Goal: Task Accomplishment & Management: Manage account settings

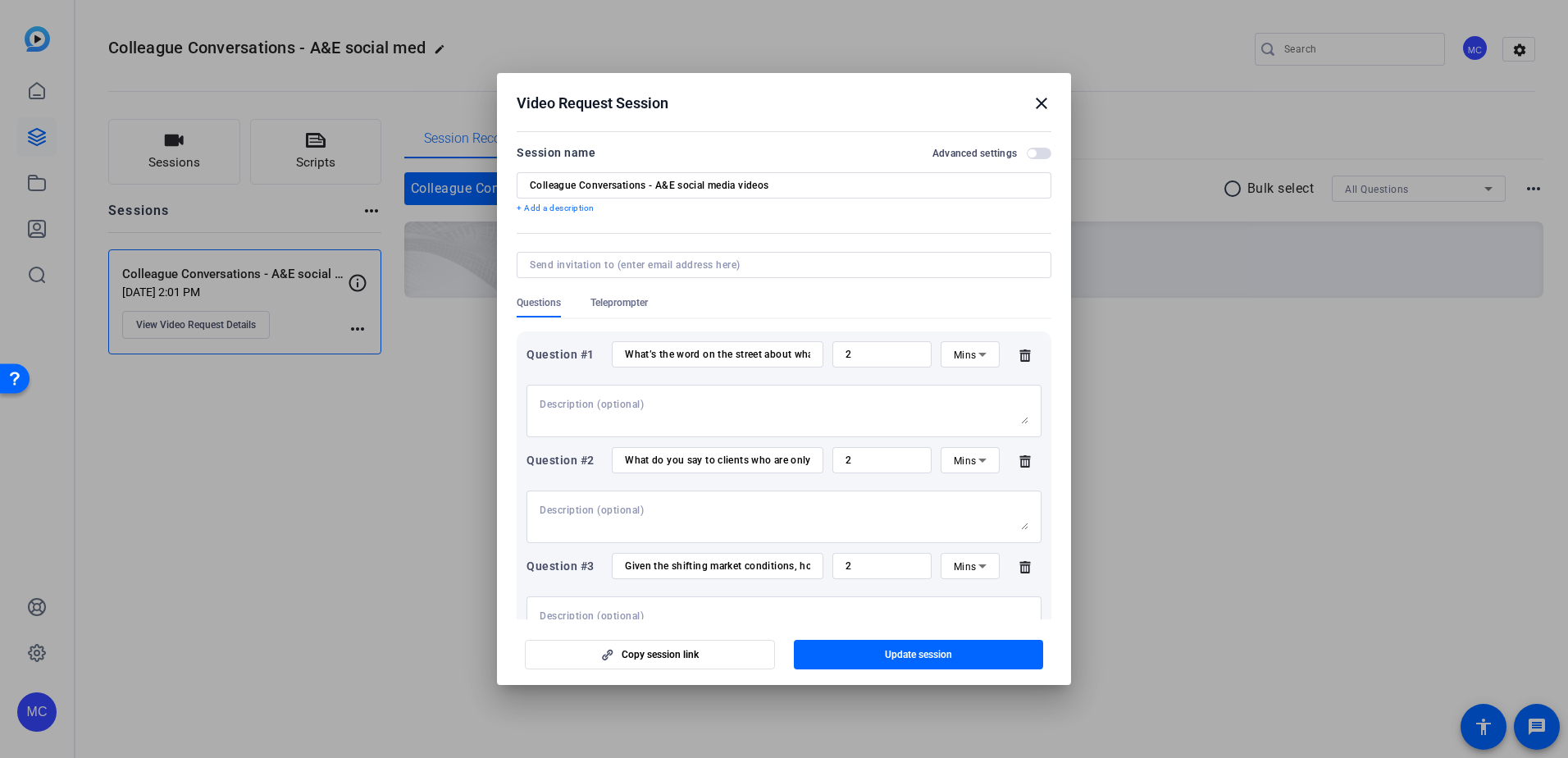
drag, startPoint x: 886, startPoint y: 652, endPoint x: 904, endPoint y: 645, distance: 19.3
click at [886, 652] on span "Update session" at bounding box center [918, 655] width 67 height 13
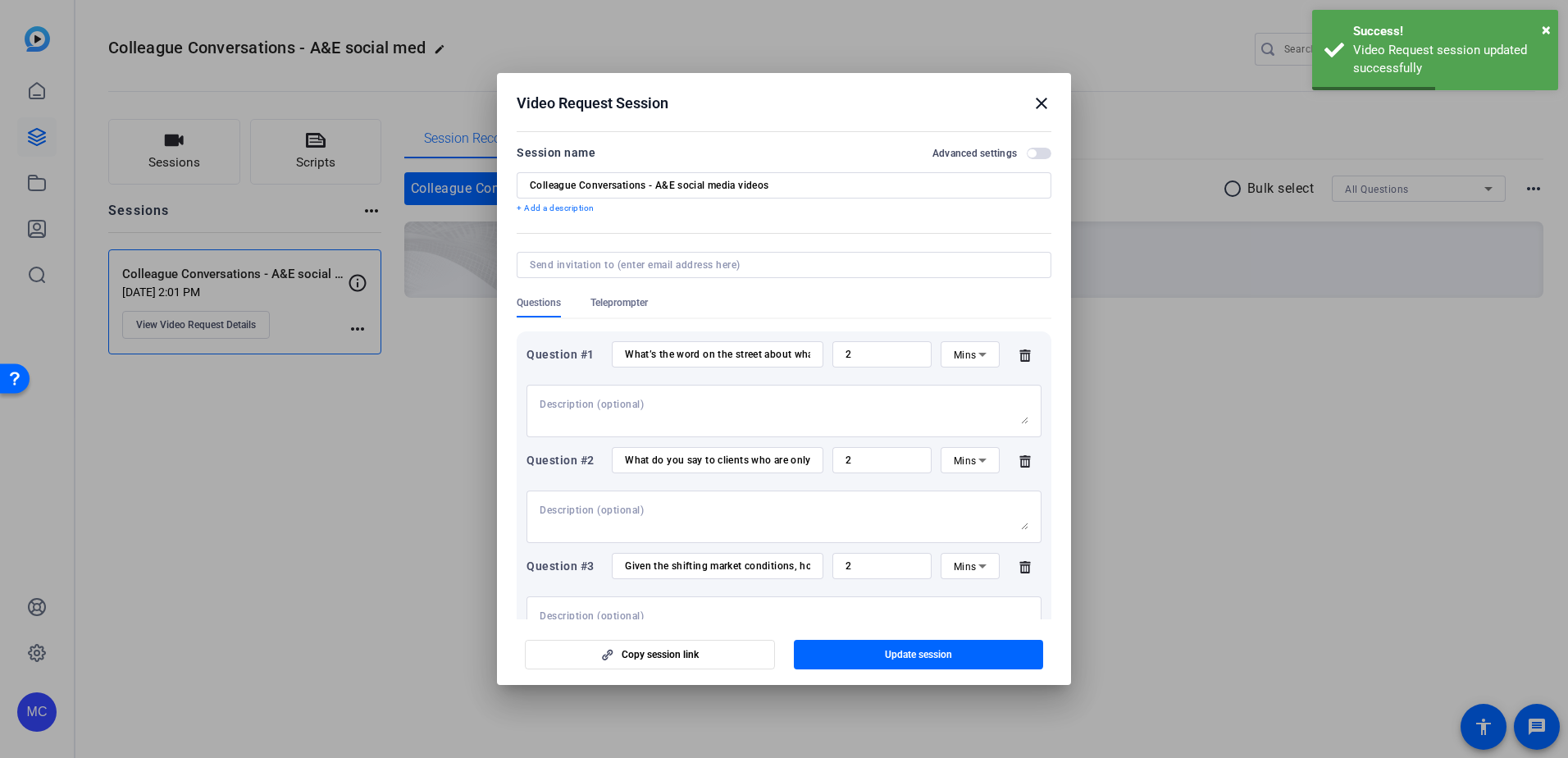
click at [1051, 102] on mat-icon "close" at bounding box center [1040, 103] width 19 height 19
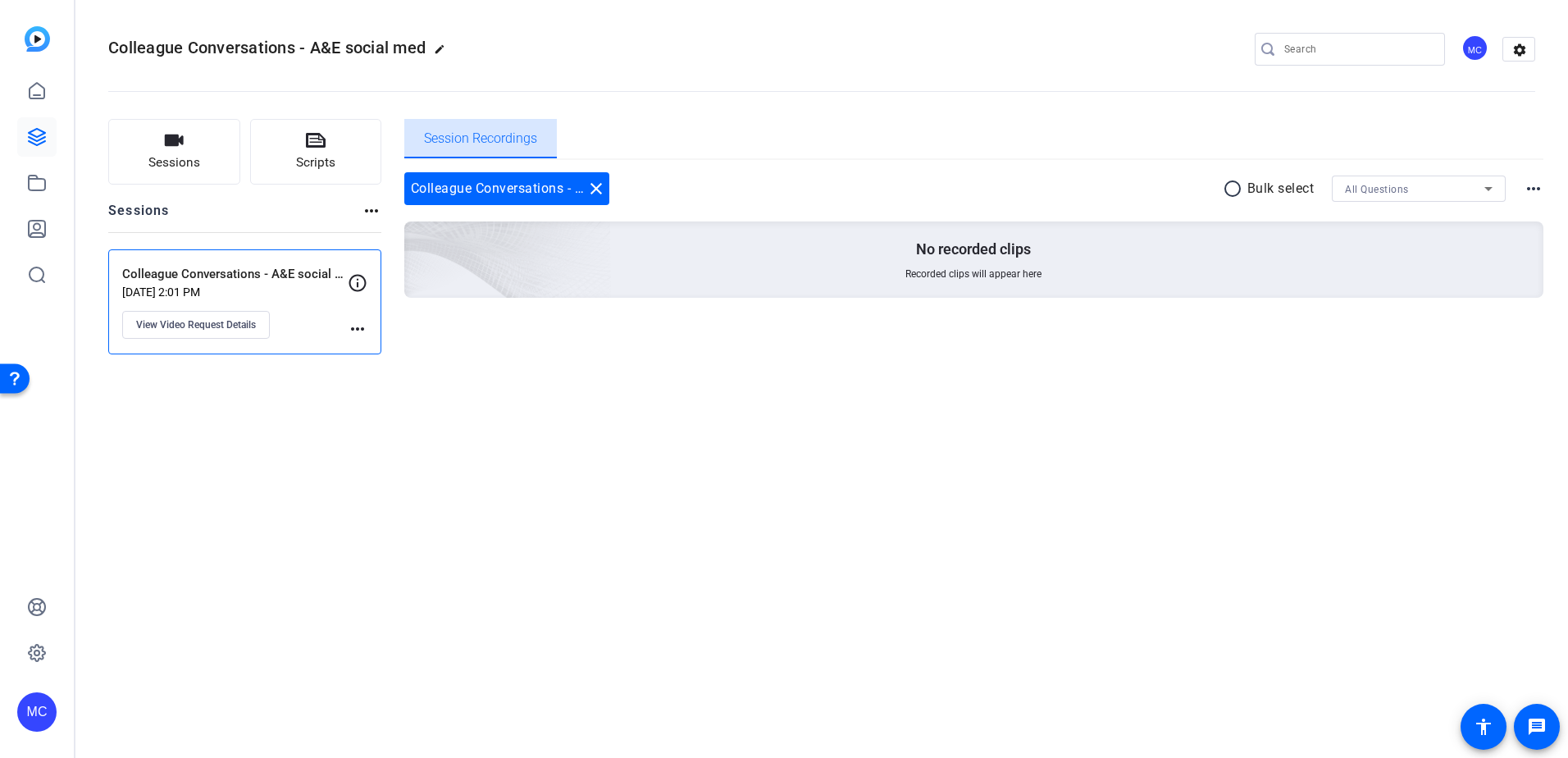
click at [519, 140] on span "Session Recordings" at bounding box center [480, 138] width 113 height 13
click at [39, 87] on icon at bounding box center [36, 90] width 19 height 19
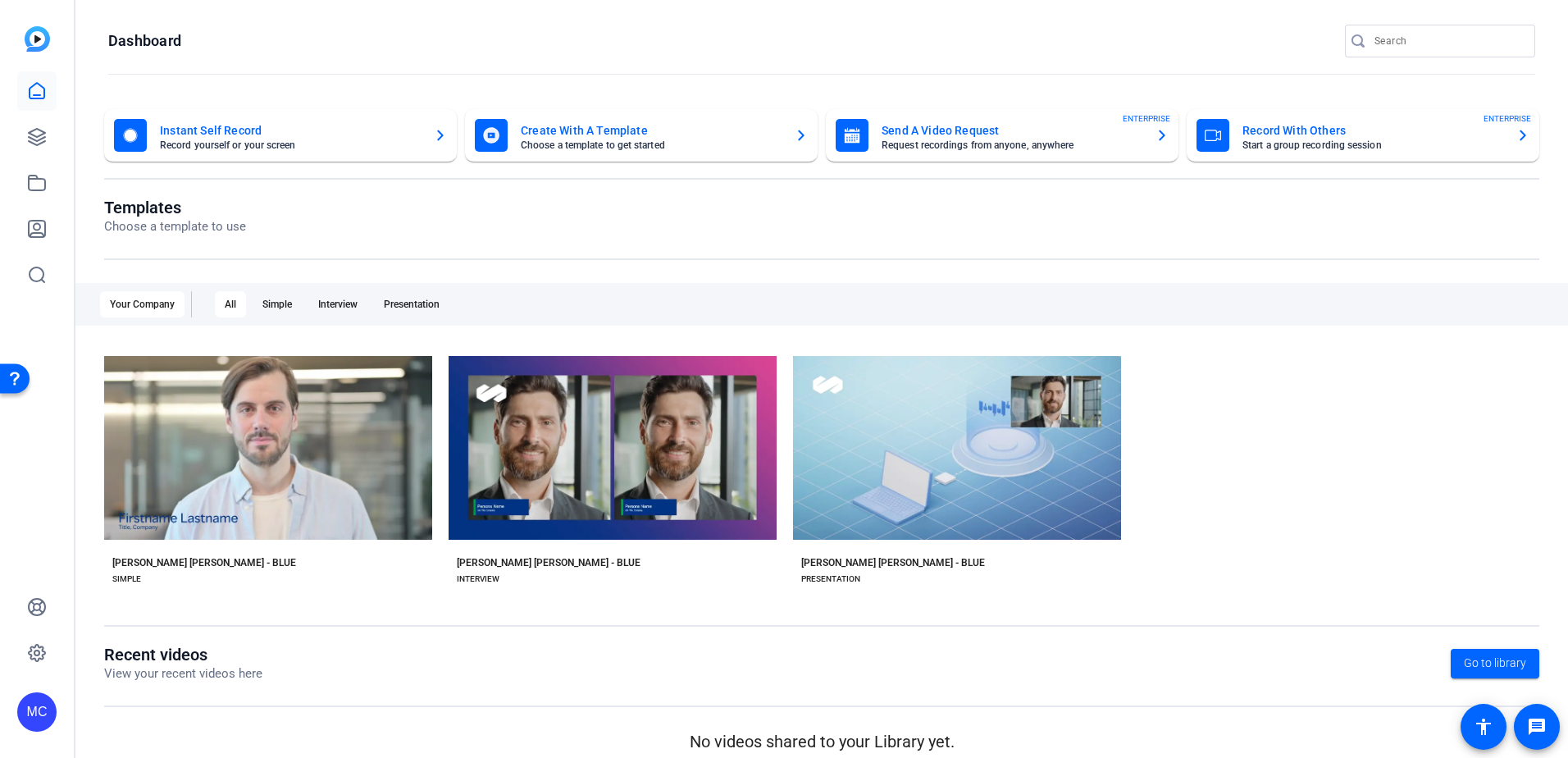
scroll to position [17, 0]
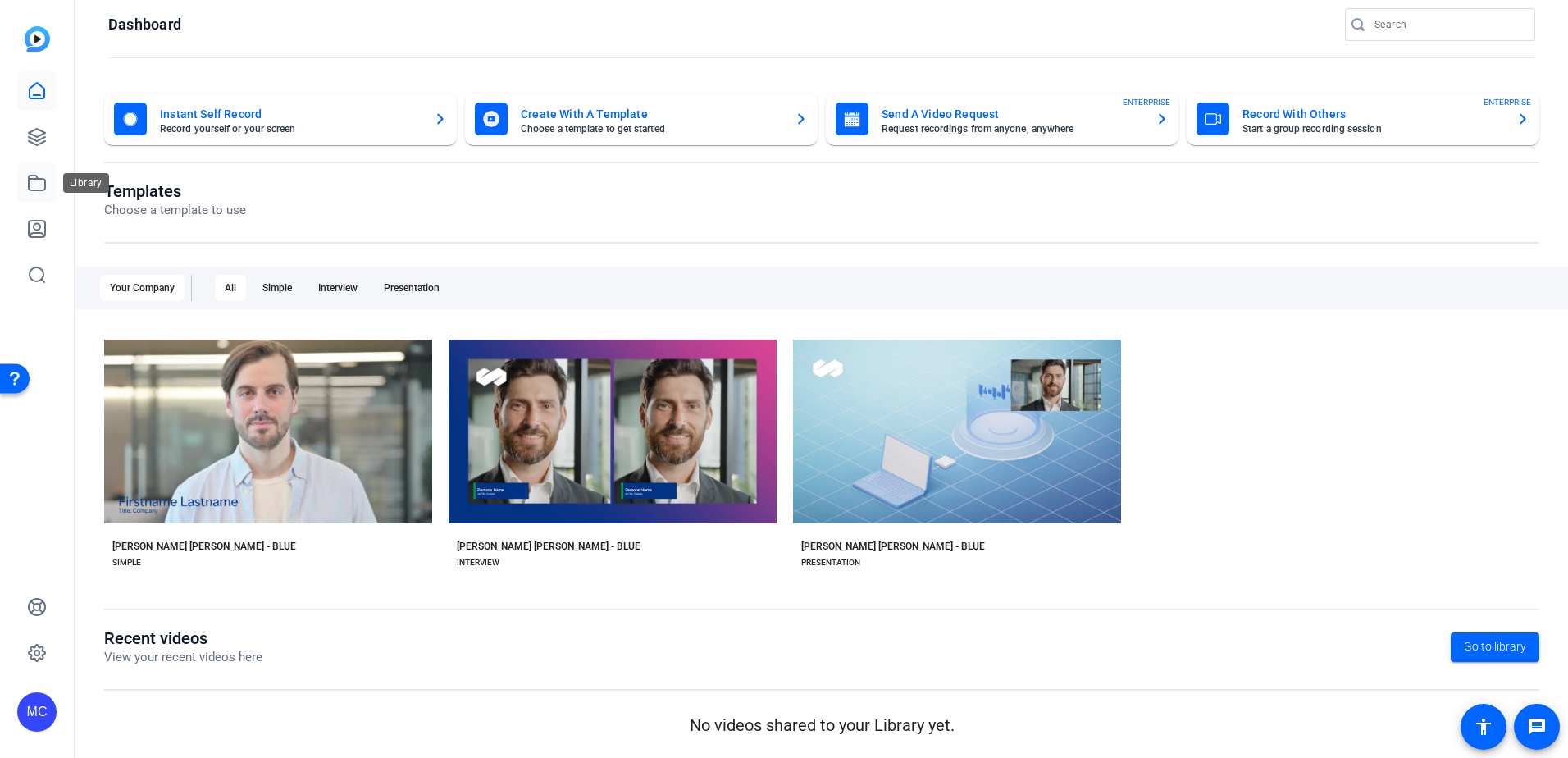
click at [34, 188] on icon at bounding box center [36, 182] width 19 height 19
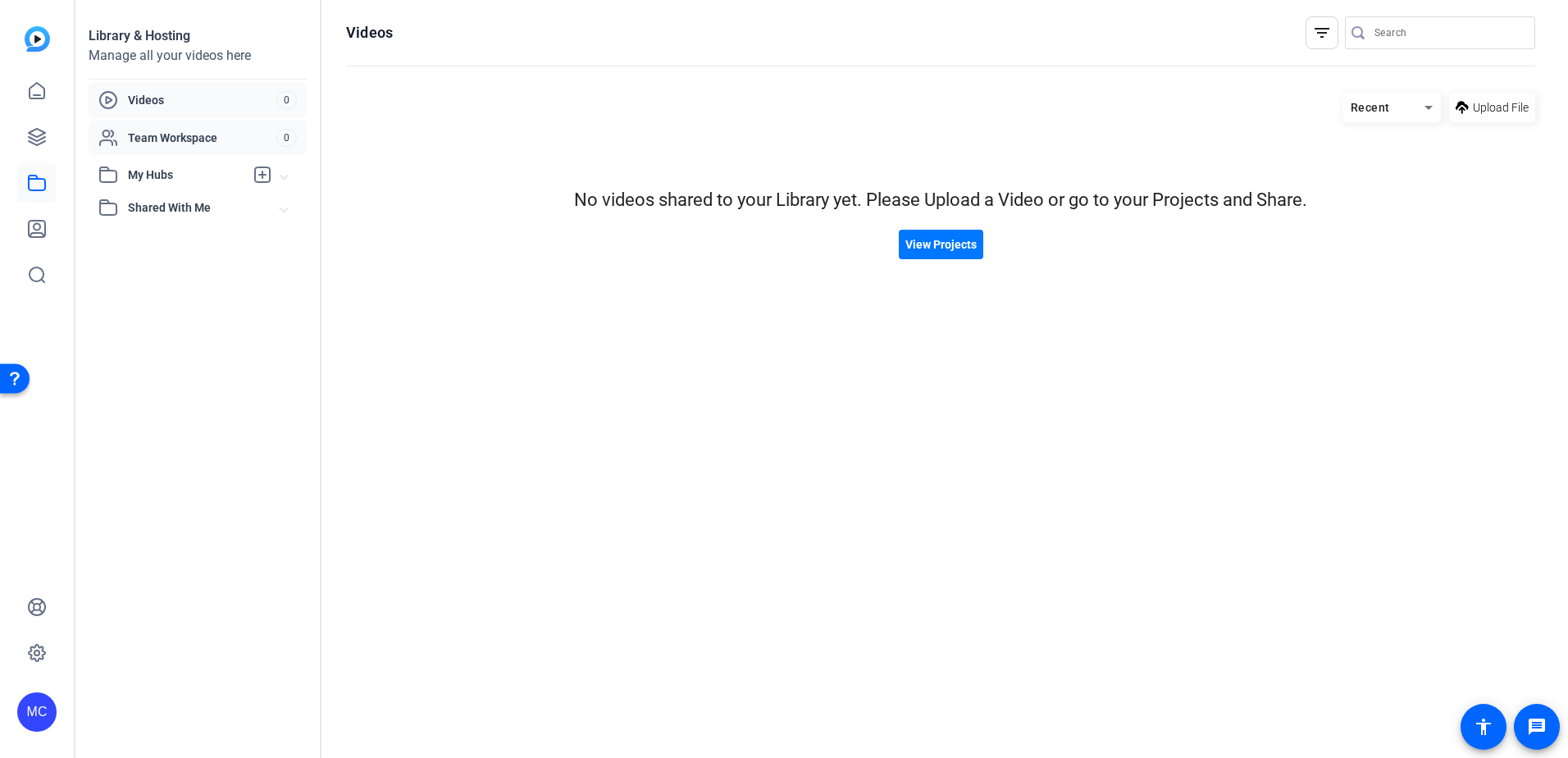
click at [185, 133] on span "Team Workspace" at bounding box center [202, 138] width 148 height 17
click at [176, 171] on span "My Hubs" at bounding box center [186, 175] width 116 height 17
click at [173, 241] on span "Shared With Me" at bounding box center [204, 244] width 153 height 17
click at [161, 95] on span "Videos" at bounding box center [202, 100] width 148 height 17
click at [36, 90] on icon at bounding box center [36, 90] width 19 height 19
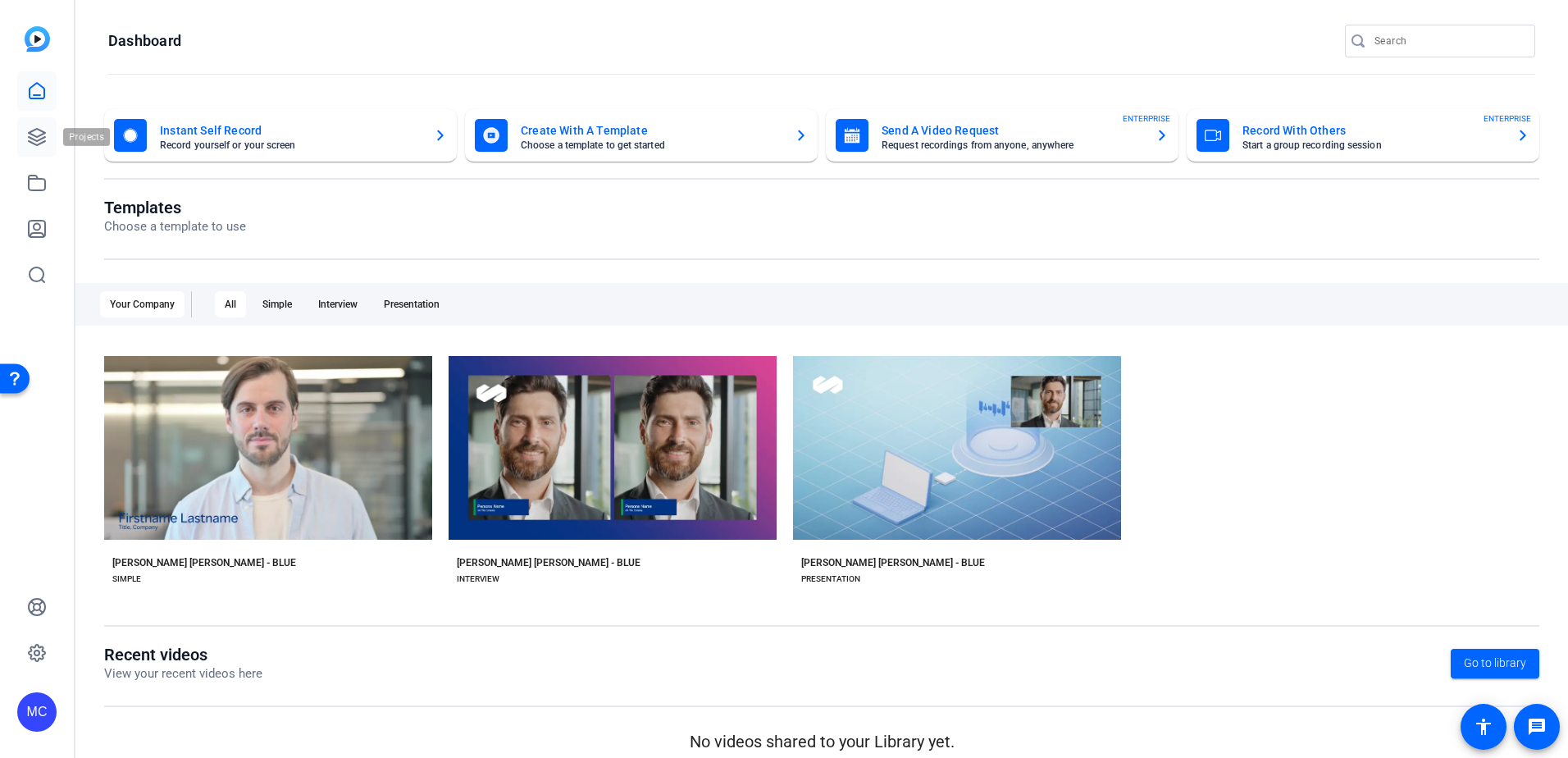
click at [40, 134] on icon at bounding box center [36, 136] width 19 height 19
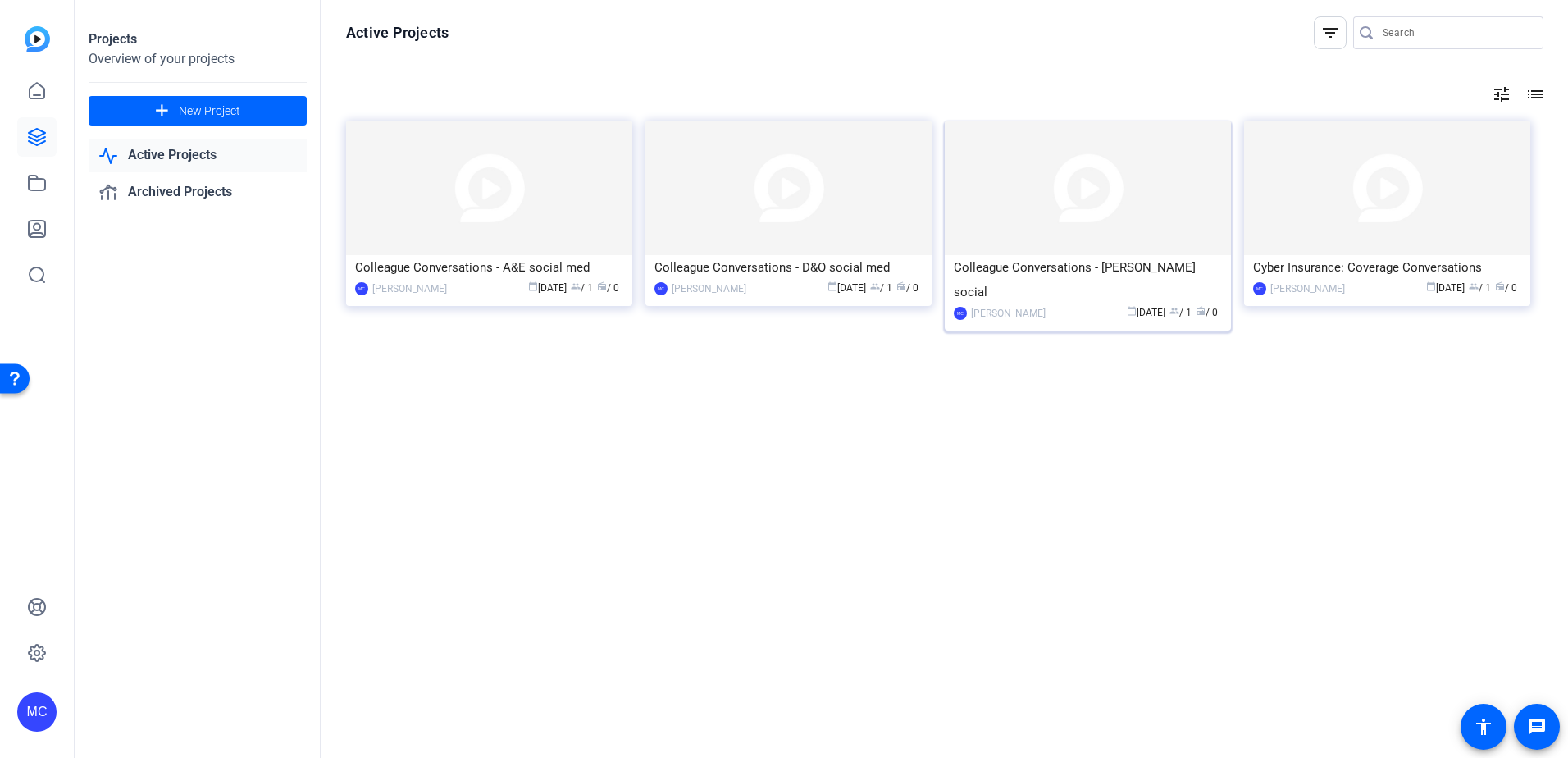
click at [1084, 262] on div "Colleague Conversations - [PERSON_NAME] social" at bounding box center [1087, 279] width 268 height 49
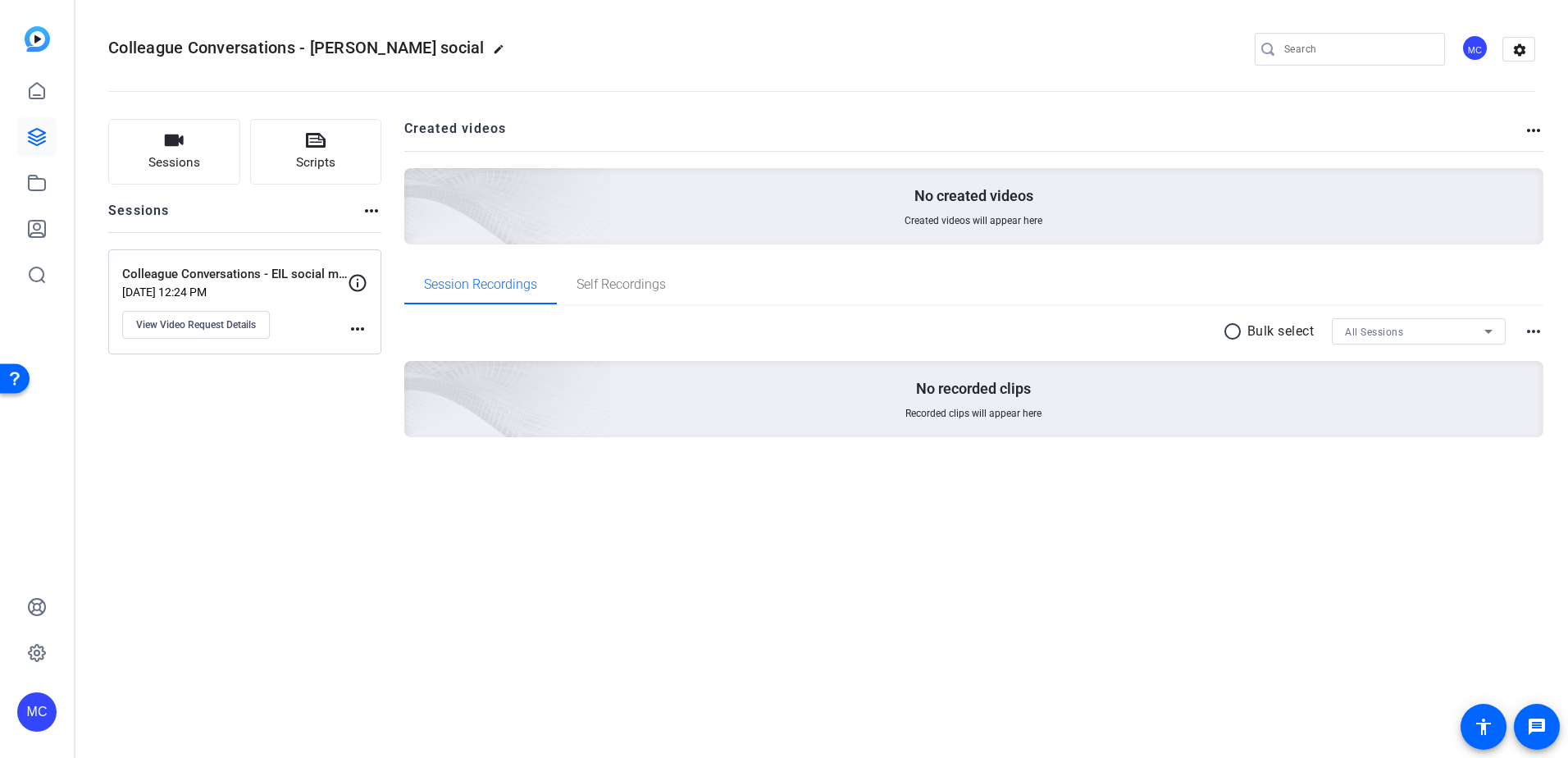
click at [493, 47] on mat-icon "edit" at bounding box center [502, 52] width 19 height 19
click at [222, 51] on input "Colleague Conversations - [PERSON_NAME] social" at bounding box center [175, 49] width 108 height 19
type input "Colleague Conversations - EIL social videos"
click at [250, 50] on span "check_circle" at bounding box center [255, 49] width 19 height 19
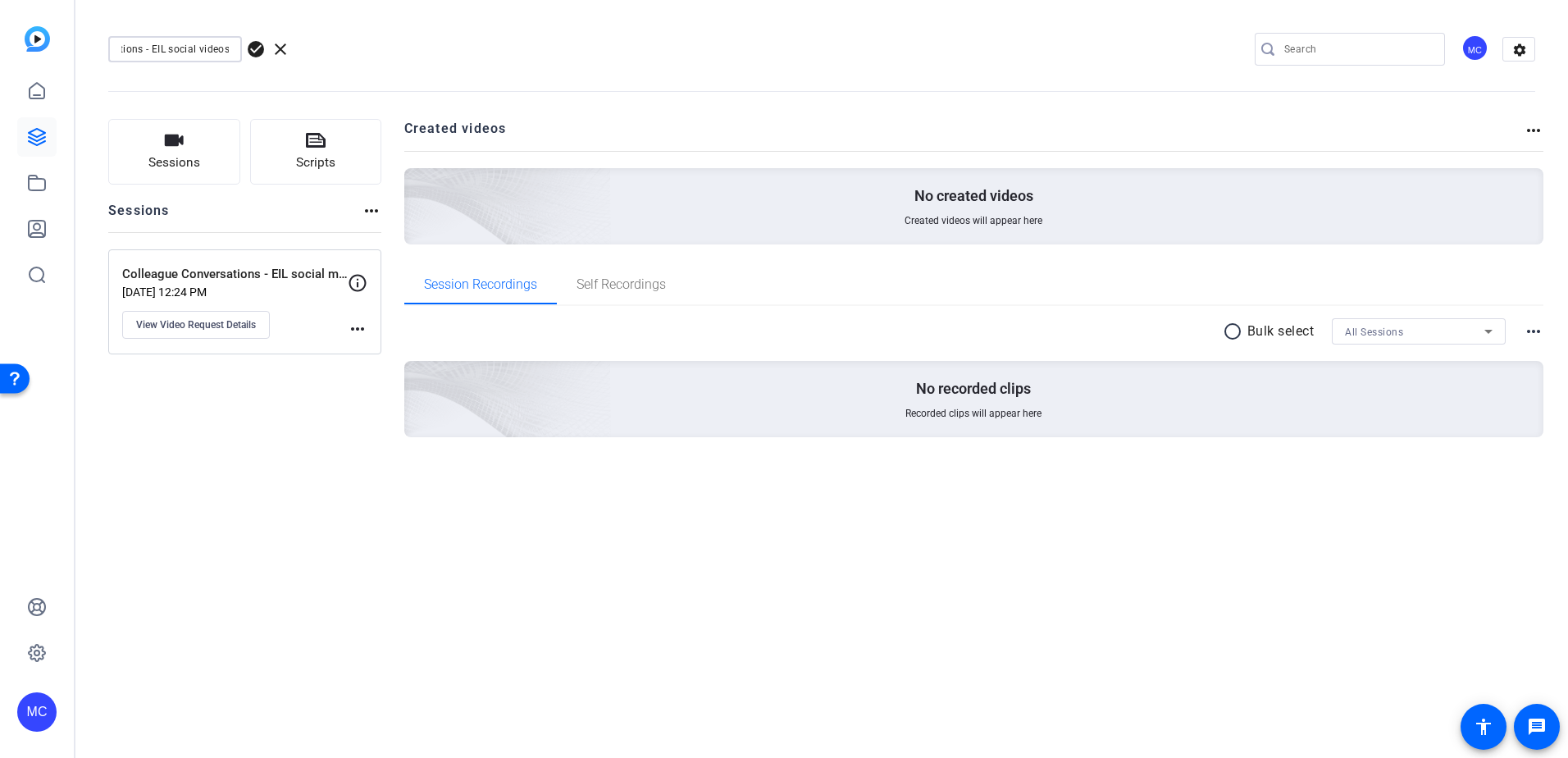
scroll to position [0, 0]
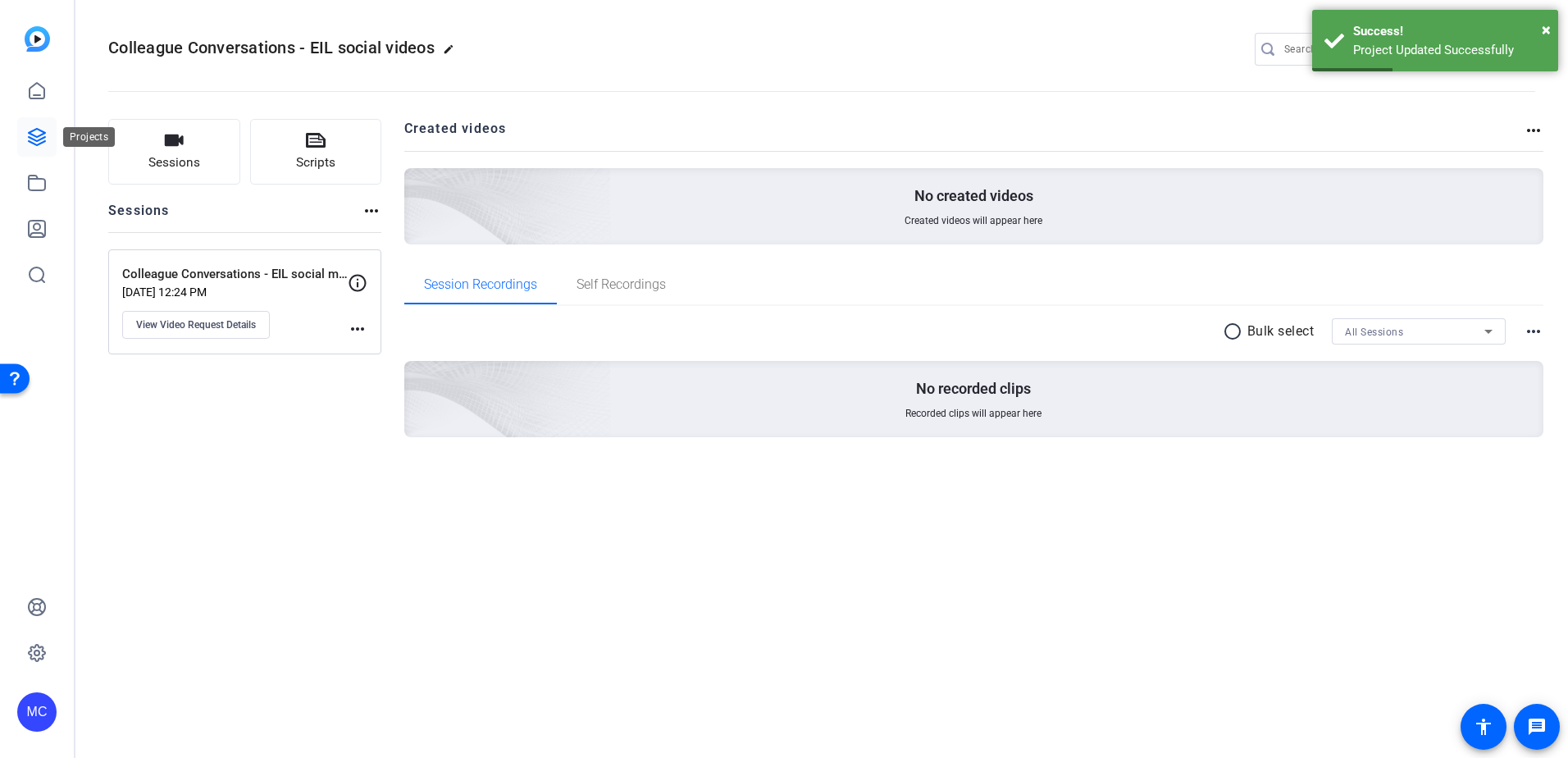
click at [33, 131] on icon at bounding box center [37, 137] width 17 height 17
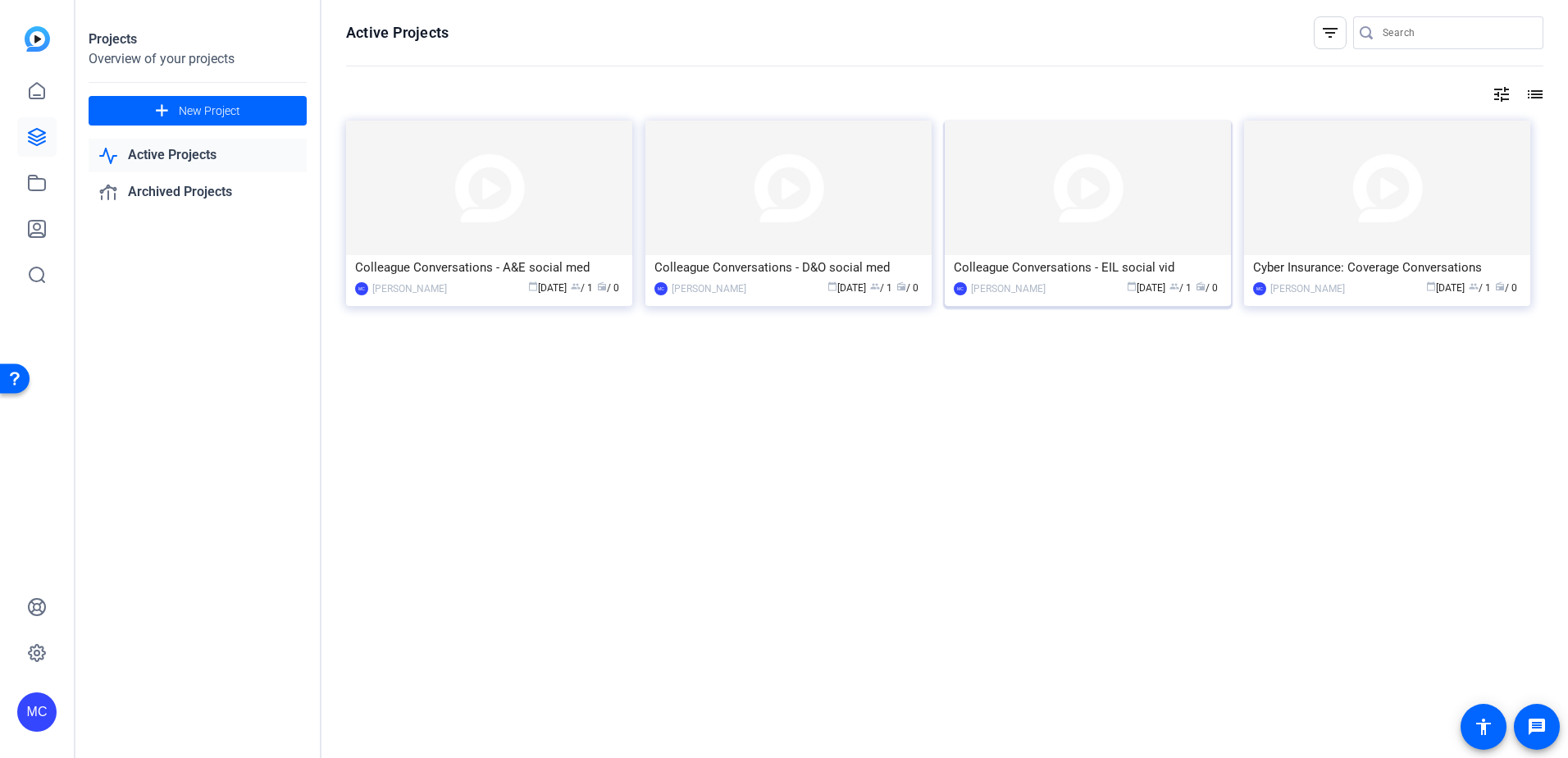
click at [1114, 269] on div "Colleague Conversations - EIL social vid" at bounding box center [1087, 267] width 268 height 25
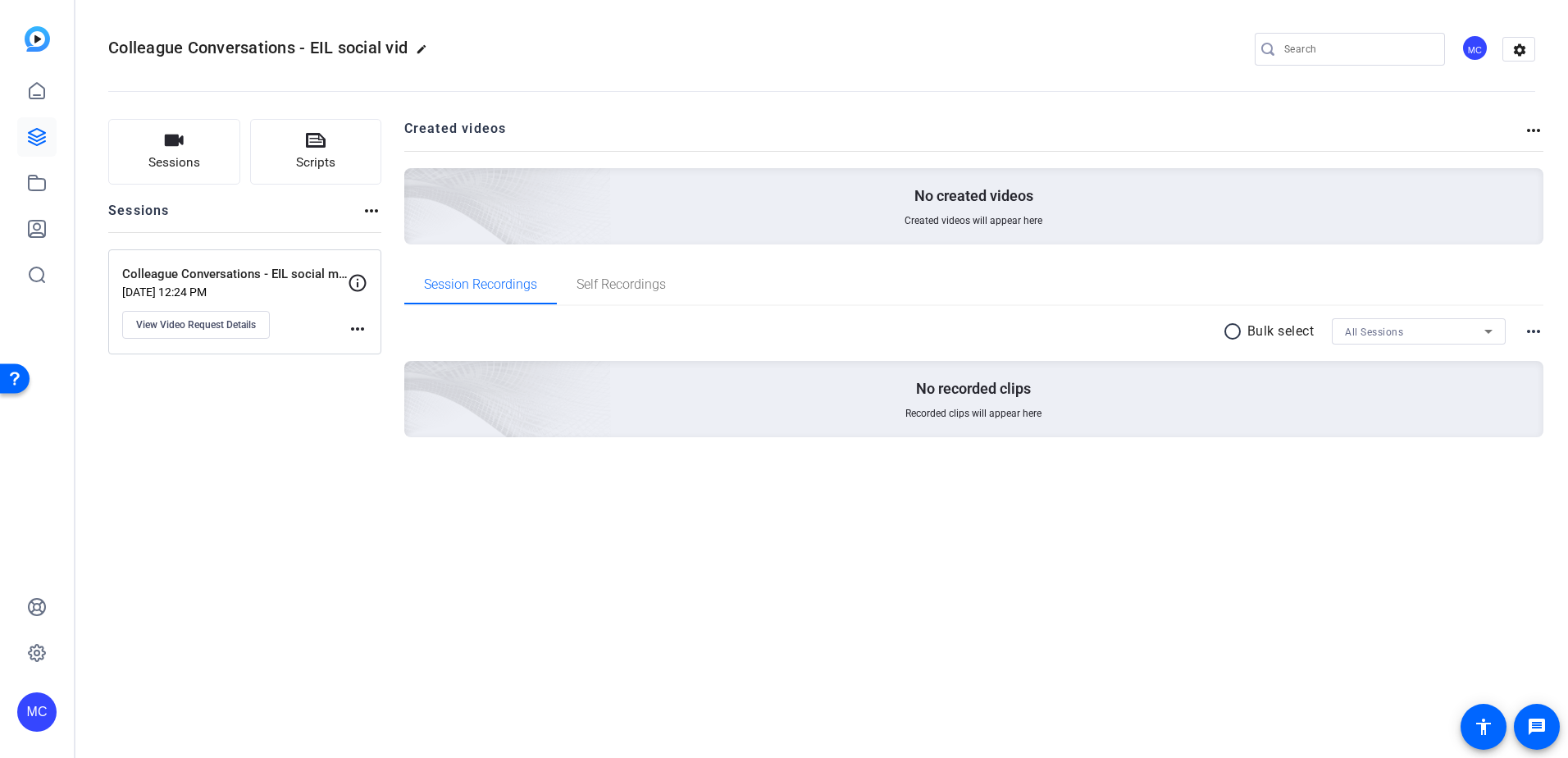
click at [426, 52] on mat-icon "edit" at bounding box center [425, 52] width 19 height 19
click at [212, 52] on input "Colleague Conversations - EIL social vid" at bounding box center [175, 49] width 108 height 19
type input "Colleague Conversations - EIL social media videos"
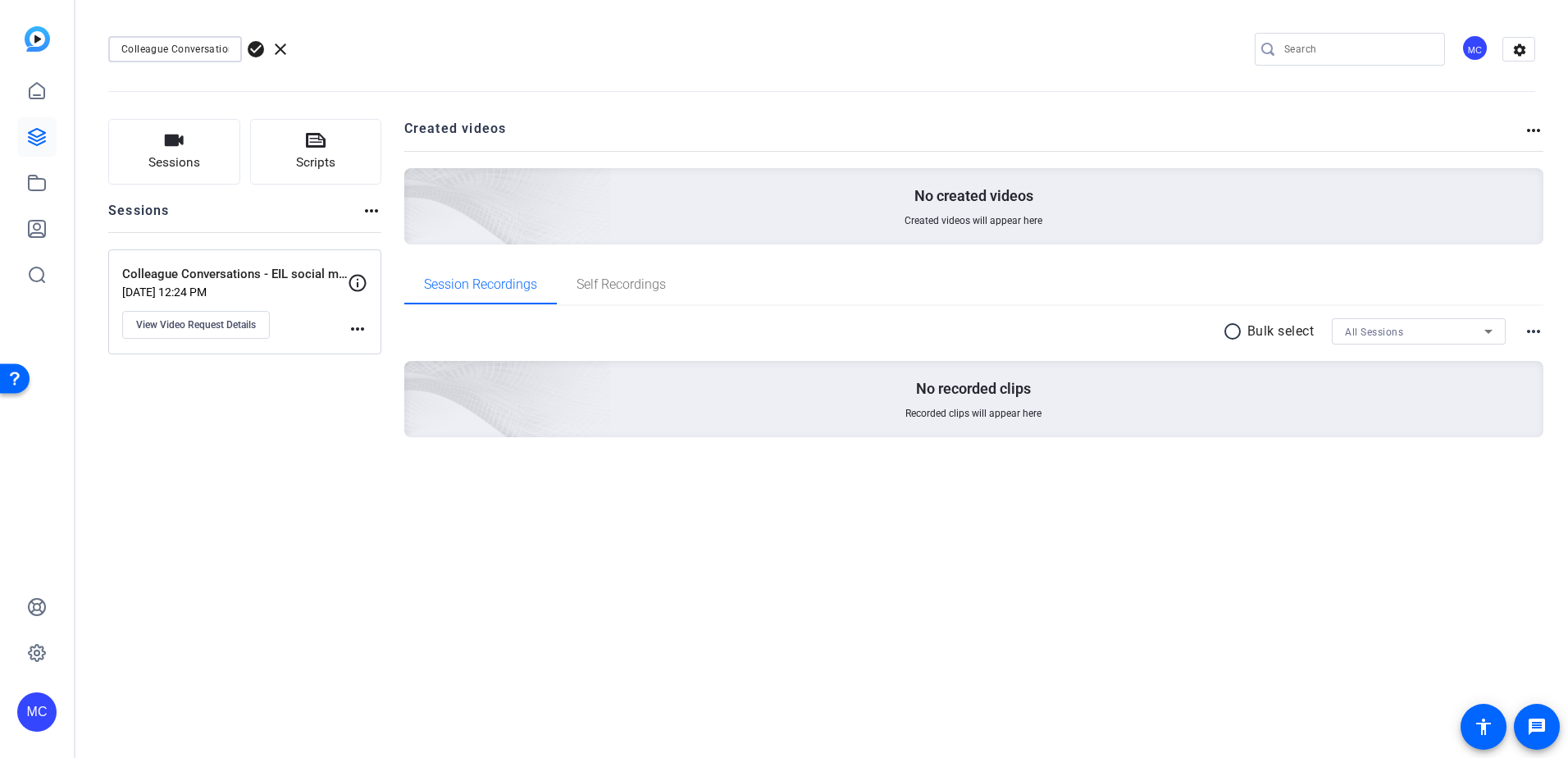
click at [255, 46] on span "check_circle" at bounding box center [255, 49] width 19 height 19
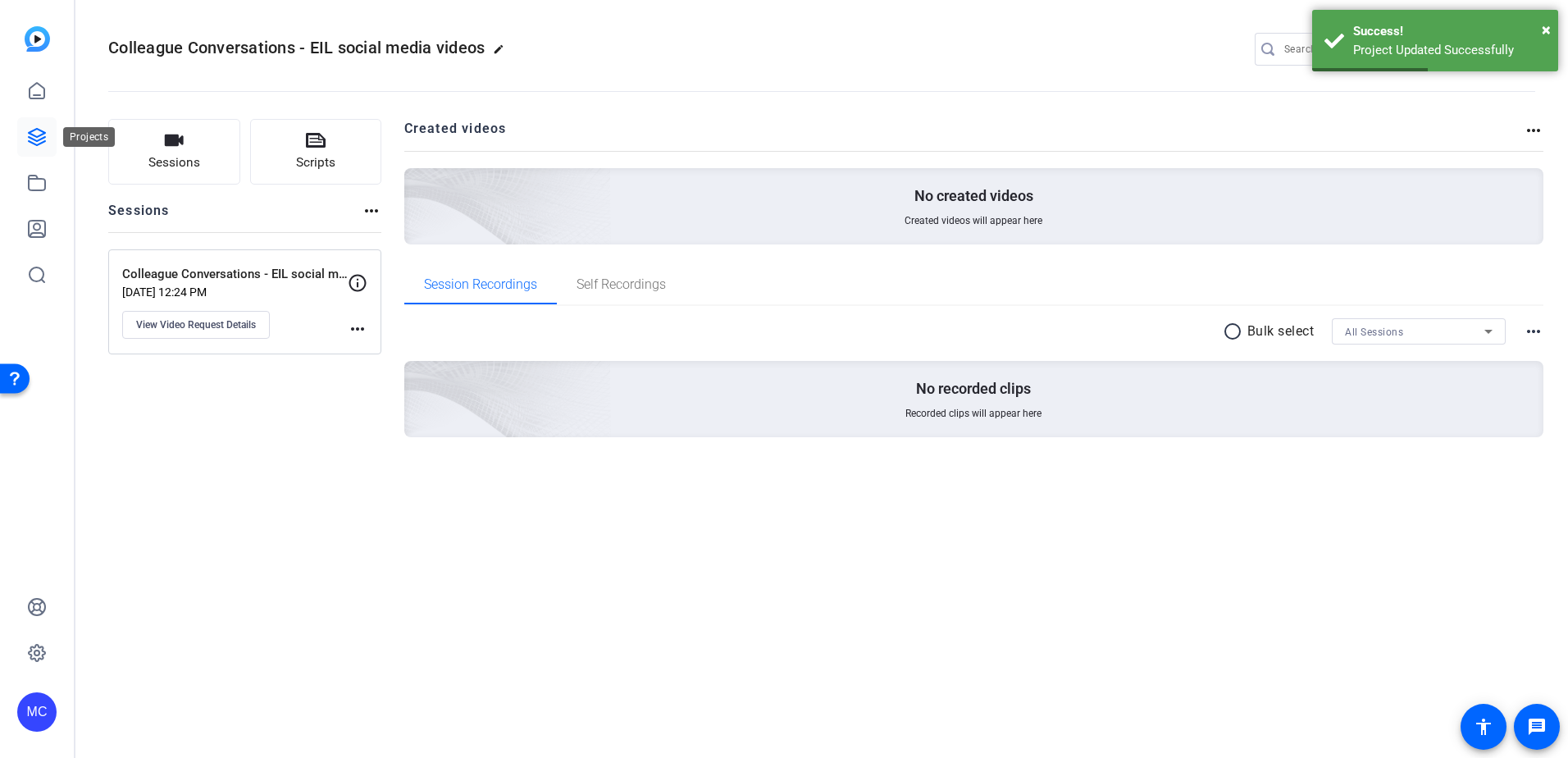
click at [32, 132] on icon at bounding box center [37, 137] width 17 height 17
